Goal: Task Accomplishment & Management: Use online tool/utility

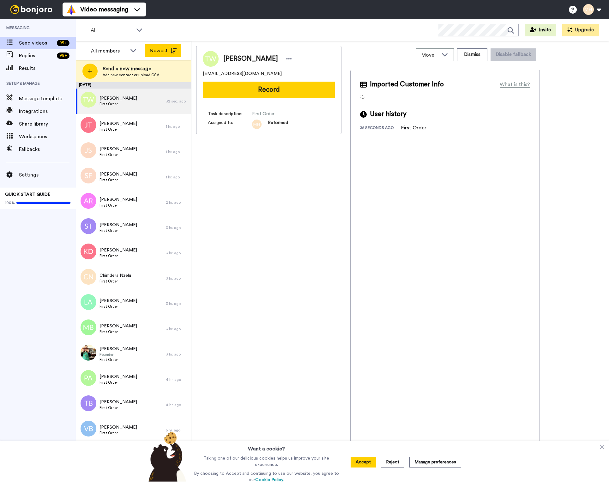
click at [171, 54] on button "Newest" at bounding box center [163, 50] width 36 height 13
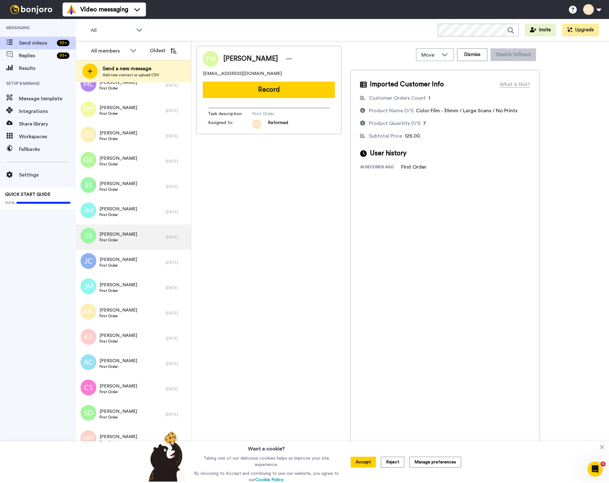
scroll to position [244, 0]
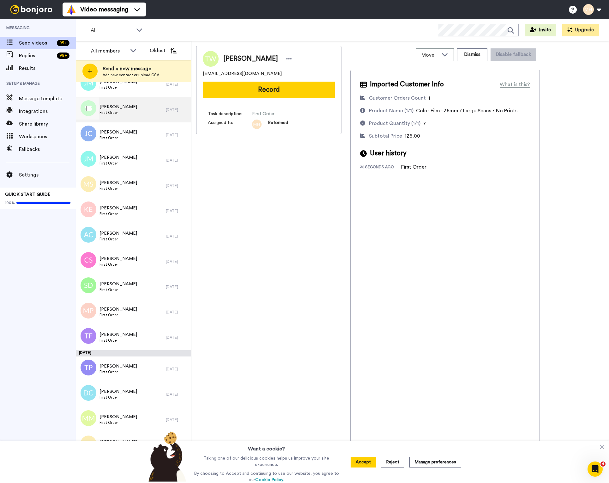
click at [146, 121] on div "[PERSON_NAME] First Order" at bounding box center [121, 109] width 90 height 25
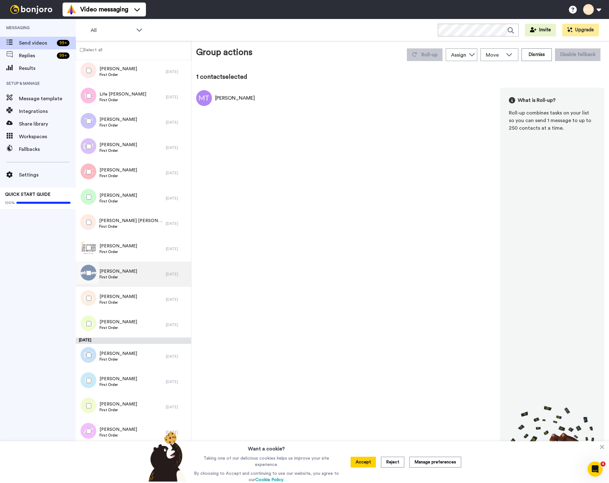
scroll to position [2741, 0]
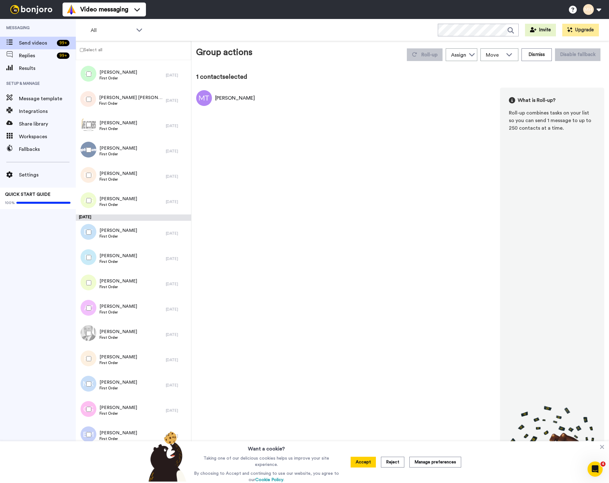
click at [92, 175] on div at bounding box center [87, 175] width 23 height 22
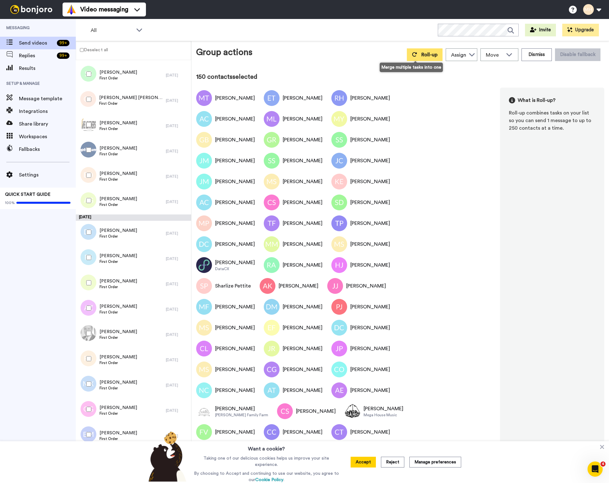
click at [407, 57] on button "Roll-up" at bounding box center [425, 54] width 36 height 13
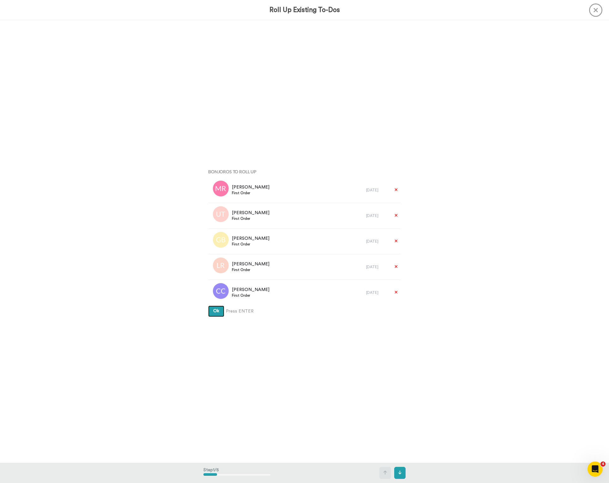
click at [218, 316] on button "Ok" at bounding box center [216, 310] width 16 height 11
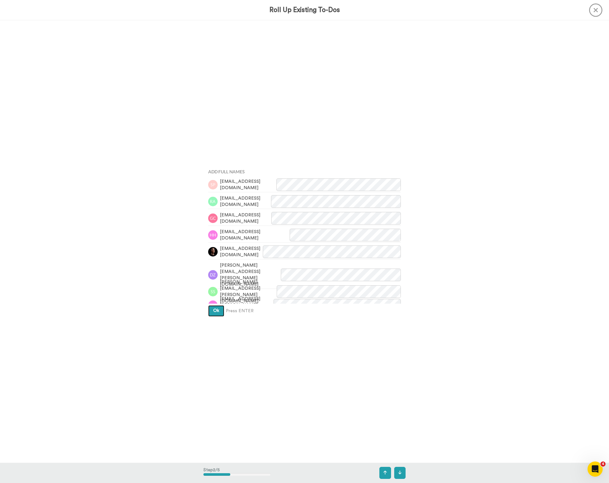
click at [216, 313] on span "Ok" at bounding box center [216, 310] width 6 height 4
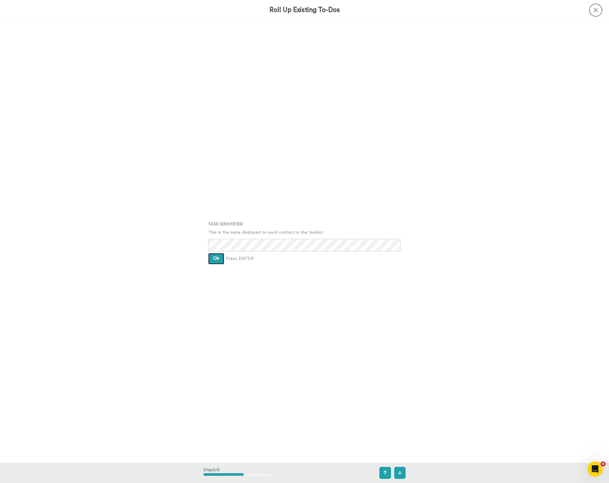
click at [220, 261] on button "Ok" at bounding box center [216, 258] width 16 height 11
click at [215, 255] on span "Ok" at bounding box center [216, 253] width 6 height 4
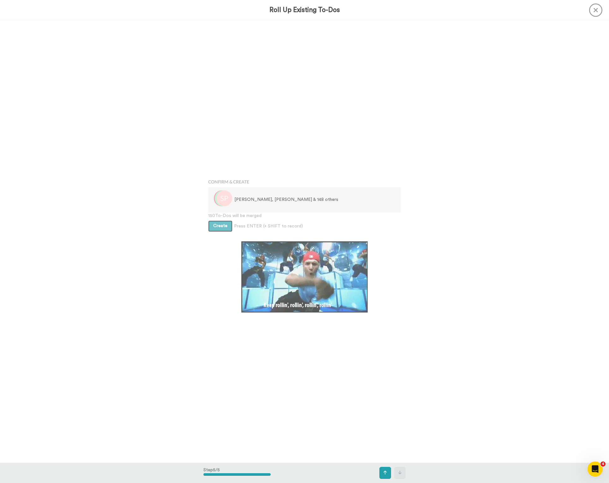
scroll to position [1768, 0]
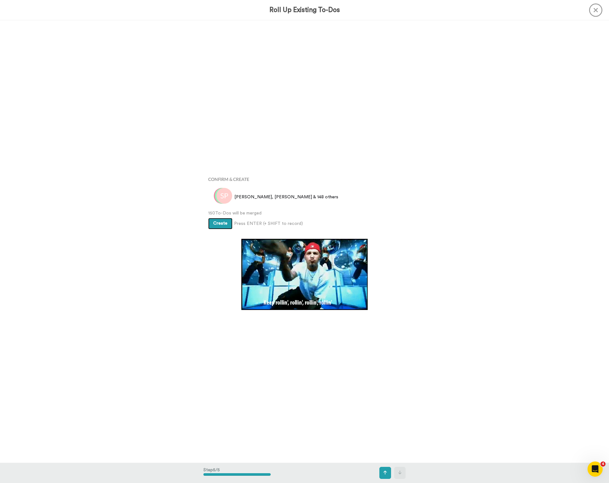
click at [221, 226] on button "Create" at bounding box center [220, 223] width 24 height 11
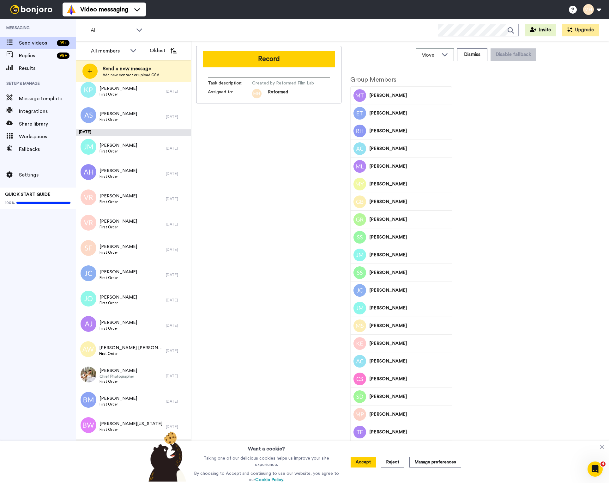
scroll to position [2765, 0]
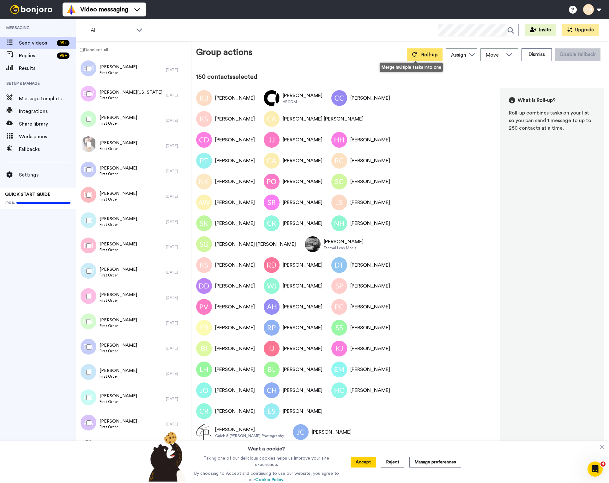
click at [423, 55] on span "Roll-up" at bounding box center [430, 54] width 16 height 5
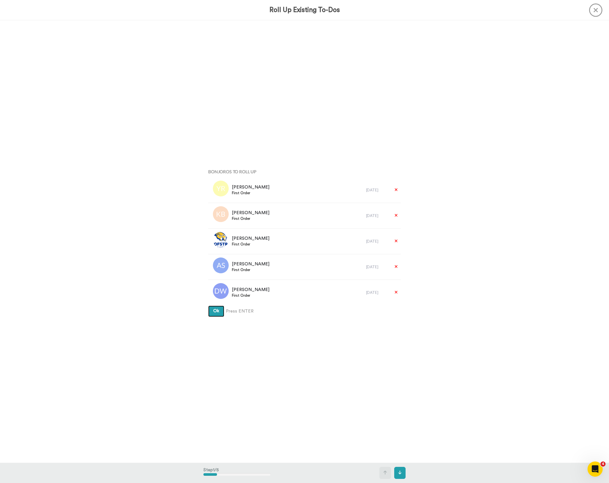
click at [220, 314] on button "Ok" at bounding box center [216, 310] width 16 height 11
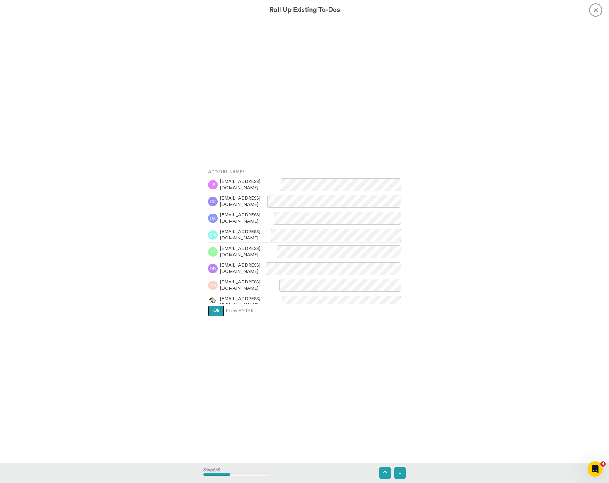
click at [217, 311] on span "Ok" at bounding box center [216, 310] width 6 height 4
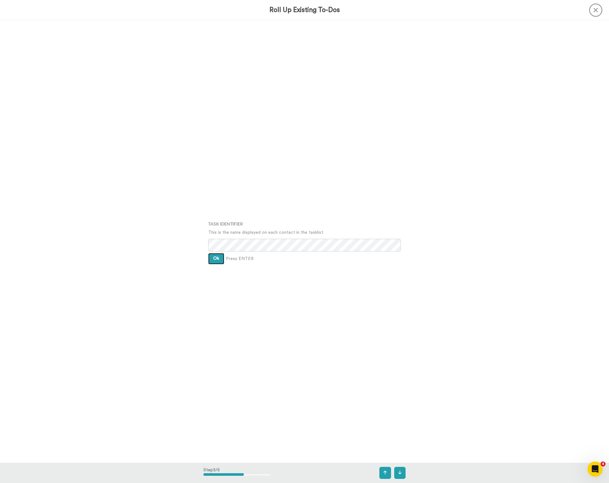
click at [213, 259] on span "Ok" at bounding box center [216, 258] width 6 height 4
click at [213, 253] on span "Ok" at bounding box center [216, 253] width 6 height 4
click at [225, 265] on span "Create" at bounding box center [220, 263] width 14 height 4
